Goal: Information Seeking & Learning: Learn about a topic

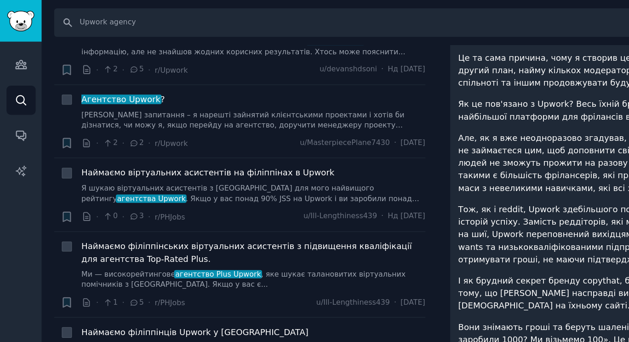
scroll to position [1871, 0]
click at [169, 132] on font "Наймаємо віртуальних асистентів на філіппінах в Upwork" at bounding box center [161, 132] width 196 height 7
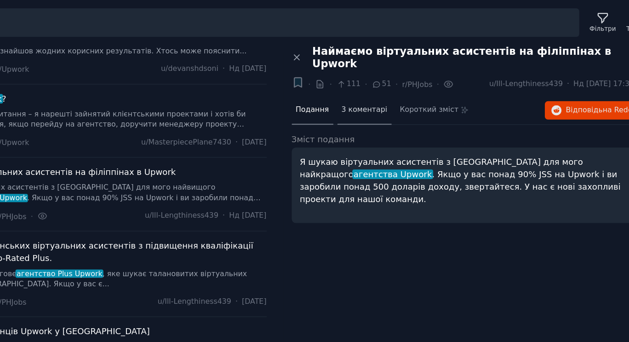
click at [402, 81] on span "3 коментарі" at bounding box center [404, 85] width 35 height 8
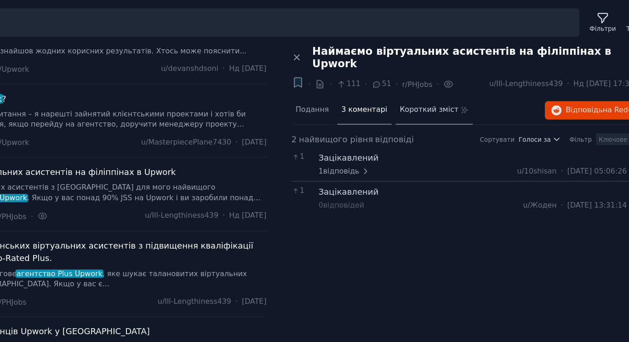
click at [436, 81] on font "Короткий зміст" at bounding box center [455, 84] width 46 height 6
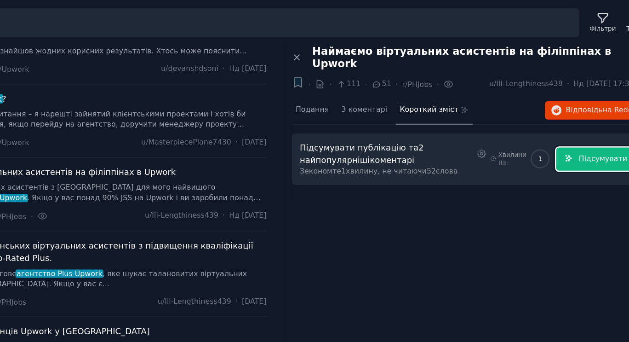
click at [587, 120] on font "Підсумувати" at bounding box center [589, 123] width 37 height 6
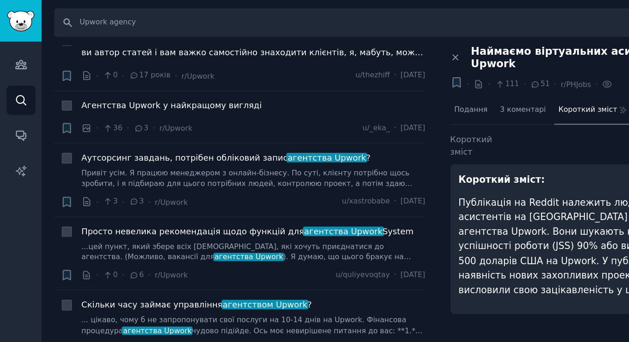
scroll to position [4755, 0]
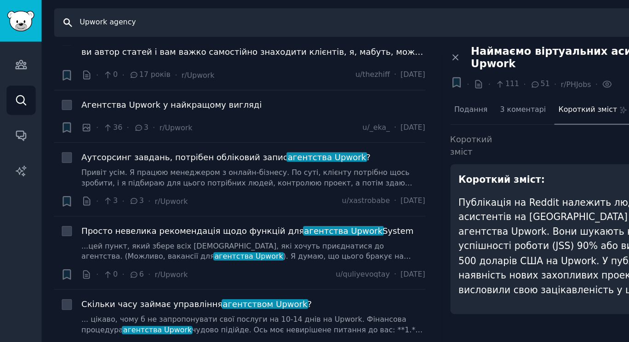
click at [90, 22] on input "Upwork agency" at bounding box center [306, 17] width 529 height 22
type input "Upwork"
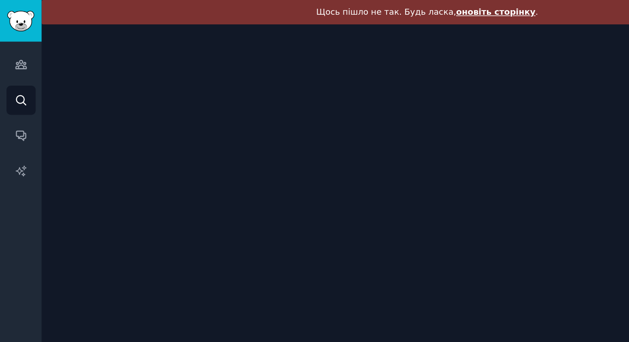
click at [375, 10] on font "оновіть сторінку" at bounding box center [384, 9] width 62 height 7
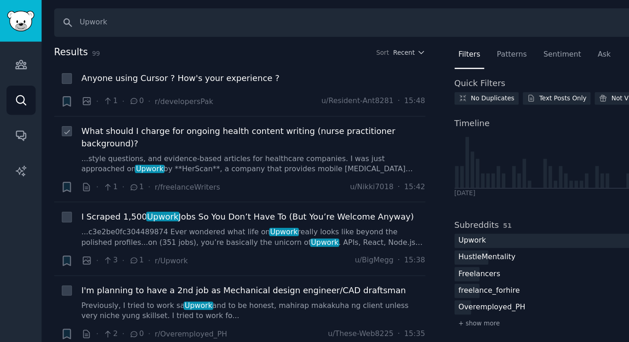
drag, startPoint x: 291, startPoint y: 117, endPoint x: 253, endPoint y: 120, distance: 37.9
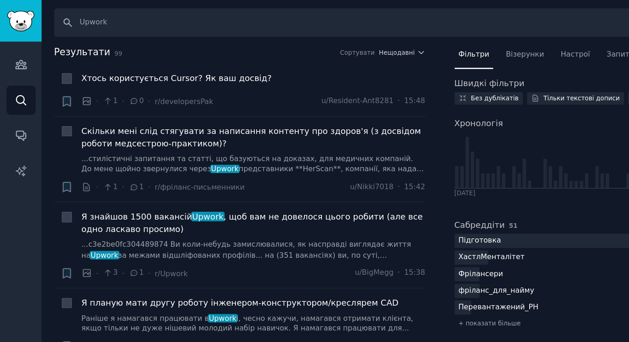
click at [331, 183] on div "Результати 99 Сортувати Нещодавні + Хтось користується Cursor? Як ваш досвід? ·…" at bounding box center [192, 188] width 300 height 307
click at [288, 164] on font ", щоб вам не довелося цього робити (але все одно ласкаво просимо)" at bounding box center [195, 172] width 264 height 17
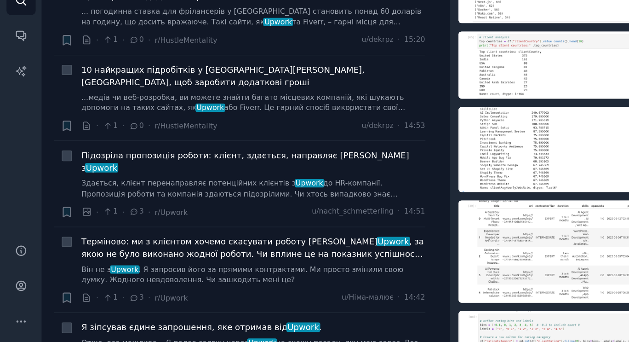
scroll to position [230, 0]
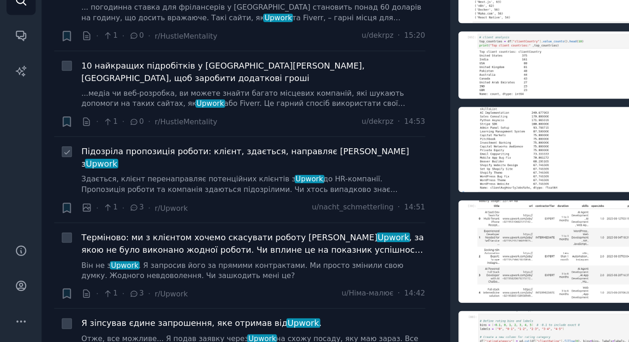
click at [120, 190] on font "Підозріла пропозиція роботи: клієнт, здається, направляє ліди з" at bounding box center [190, 198] width 254 height 17
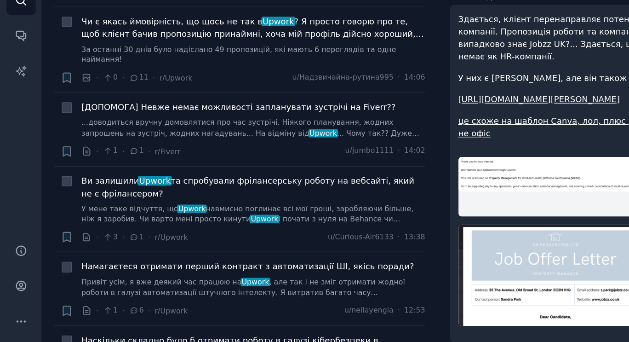
scroll to position [520, 0]
click at [195, 243] on font "і почати з нуля на Behance чи Dribbble? (Я...)" at bounding box center [186, 250] width 247 height 15
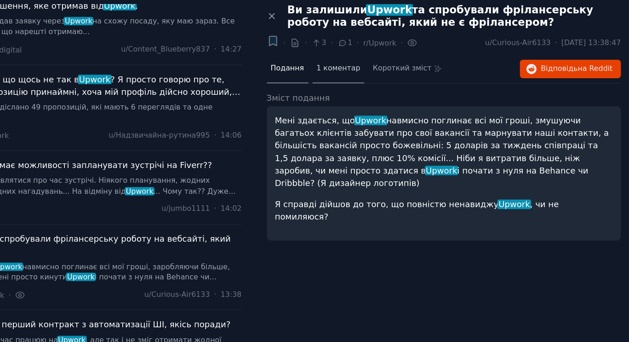
click at [398, 86] on font "1 коментар" at bounding box center [404, 84] width 34 height 6
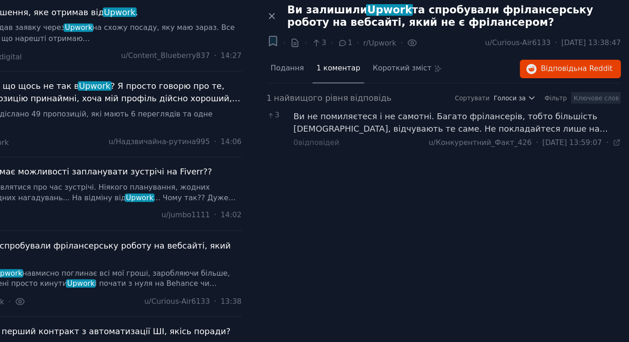
scroll to position [516, 0]
click at [420, 127] on font "Ви не помиляєтеся і не самотні. Багато фрілансерів, тобто більшість фрілансерів…" at bounding box center [490, 131] width 243 height 27
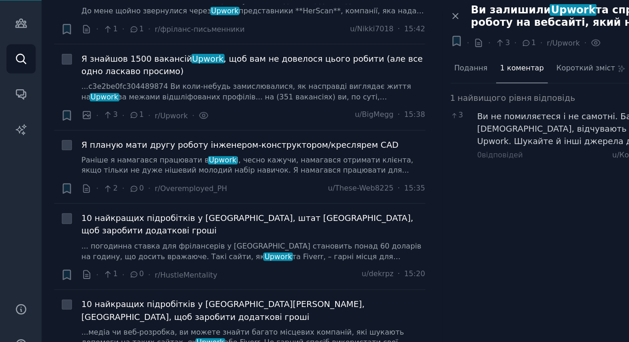
scroll to position [0, 0]
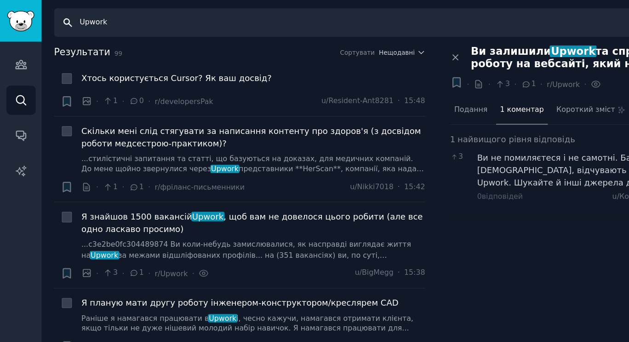
click at [77, 16] on input "Upwork" at bounding box center [306, 17] width 529 height 22
type input "saas"
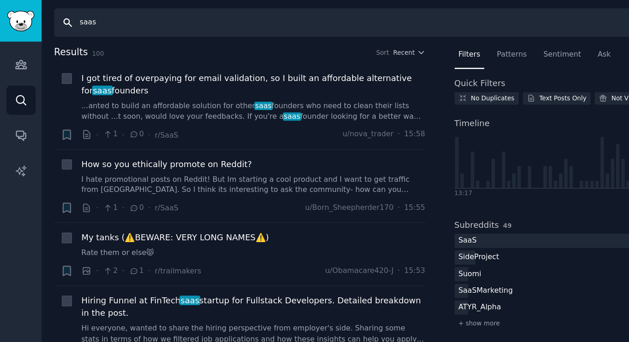
click at [75, 22] on input "saas" at bounding box center [309, 17] width 534 height 22
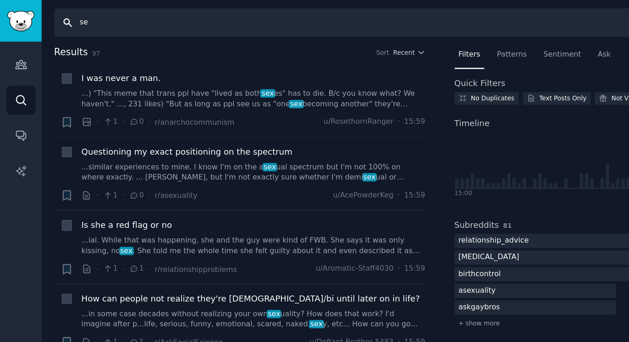
type input "s"
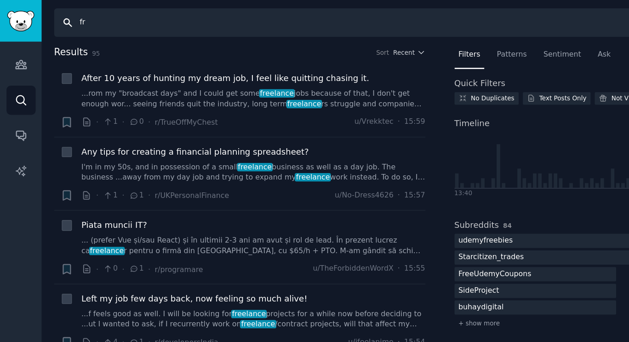
type input "f"
click at [70, 18] on input "ms" at bounding box center [309, 17] width 534 height 22
type input "mcp for chatgpt"
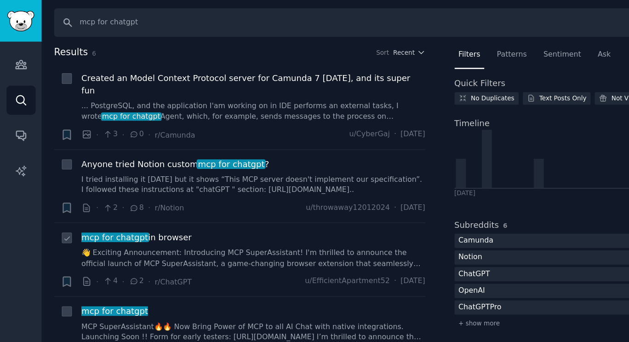
click at [90, 180] on span "mcp for chatgpt" at bounding box center [88, 183] width 53 height 7
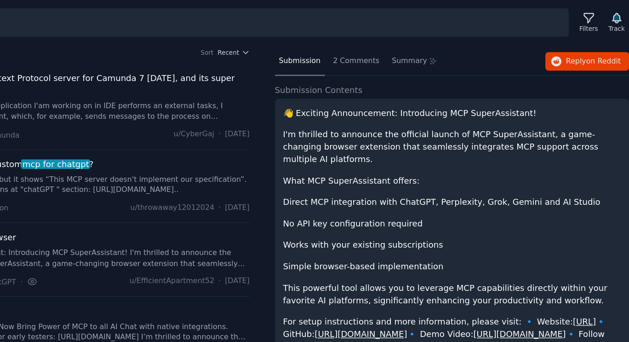
scroll to position [33, 0]
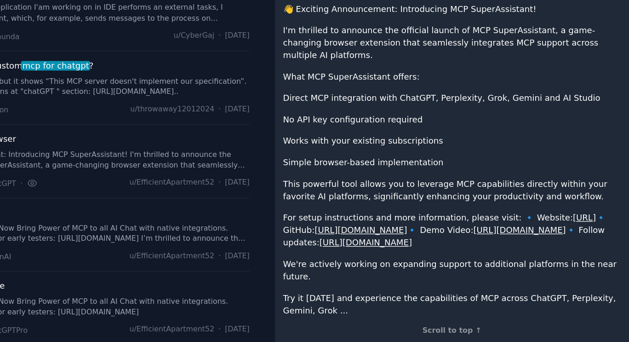
click at [502, 256] on link "https://youtu.be/PY0SKjtmy4E" at bounding box center [538, 253] width 72 height 7
